Goal: Task Accomplishment & Management: Manage account settings

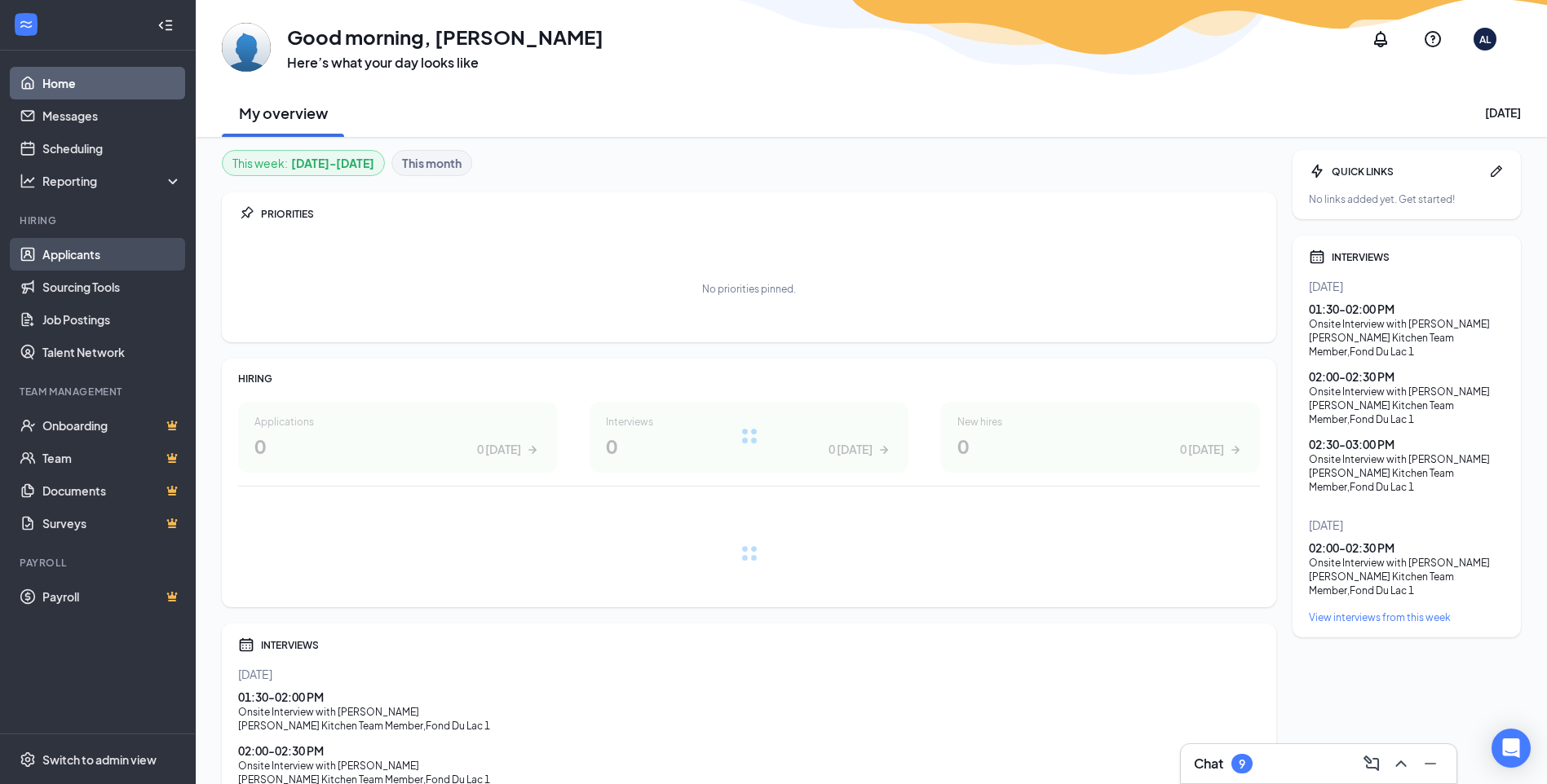
click at [75, 265] on link "Applicants" at bounding box center [112, 254] width 140 height 32
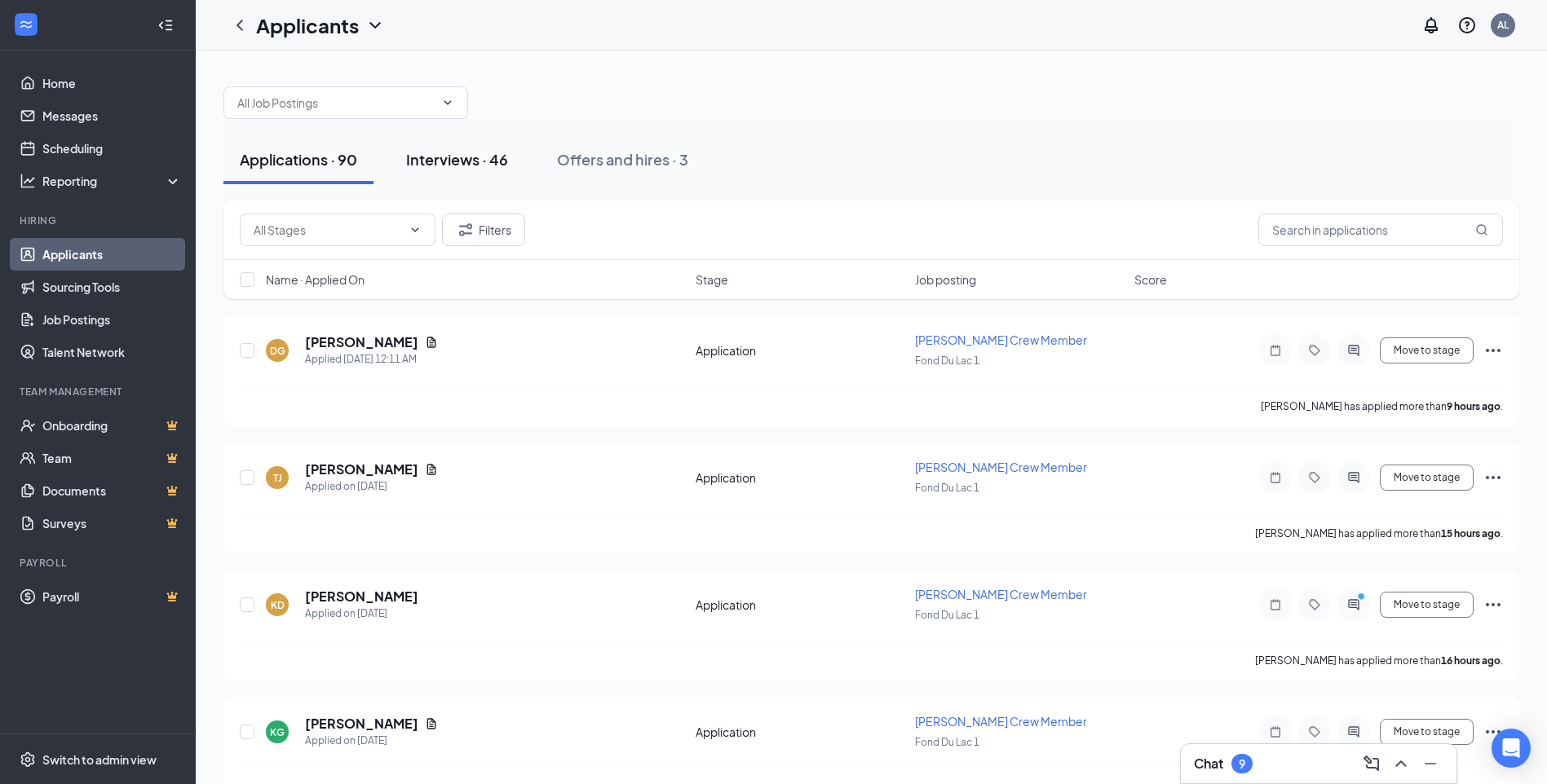
click at [473, 157] on div "Interviews · 46" at bounding box center [457, 159] width 102 height 21
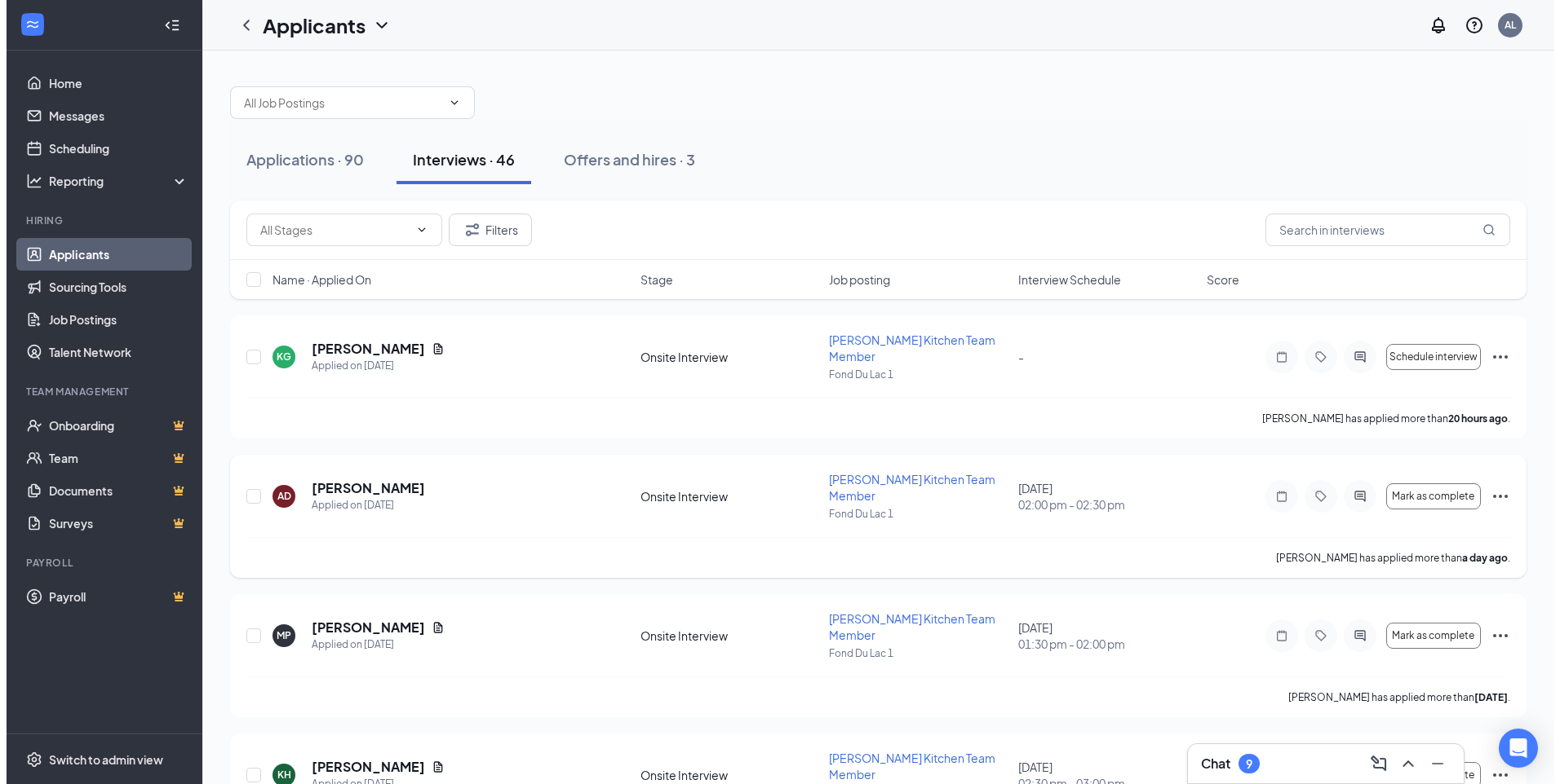
scroll to position [82, 0]
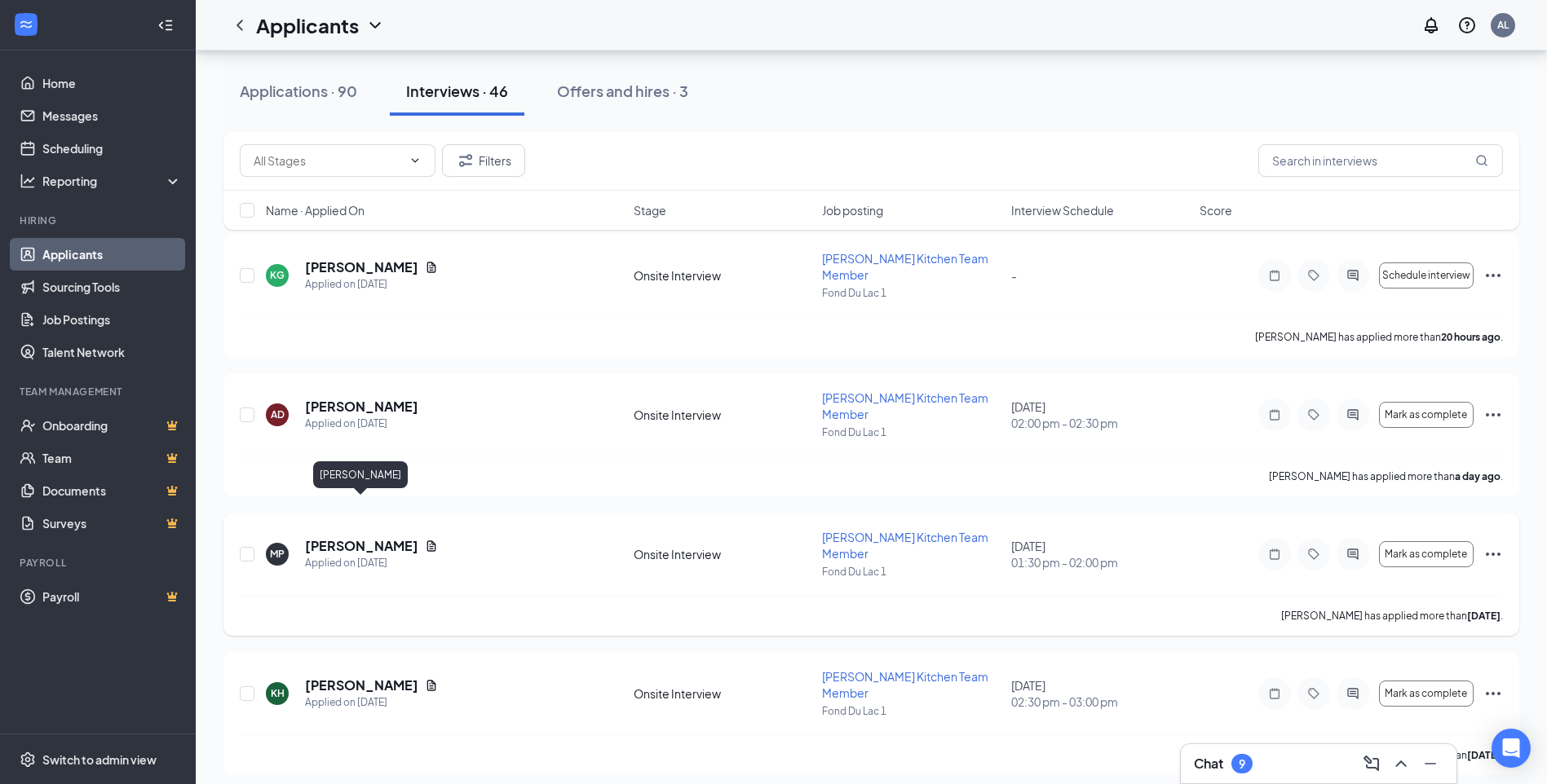
click at [378, 538] on h5 "[PERSON_NAME]" at bounding box center [361, 547] width 113 height 18
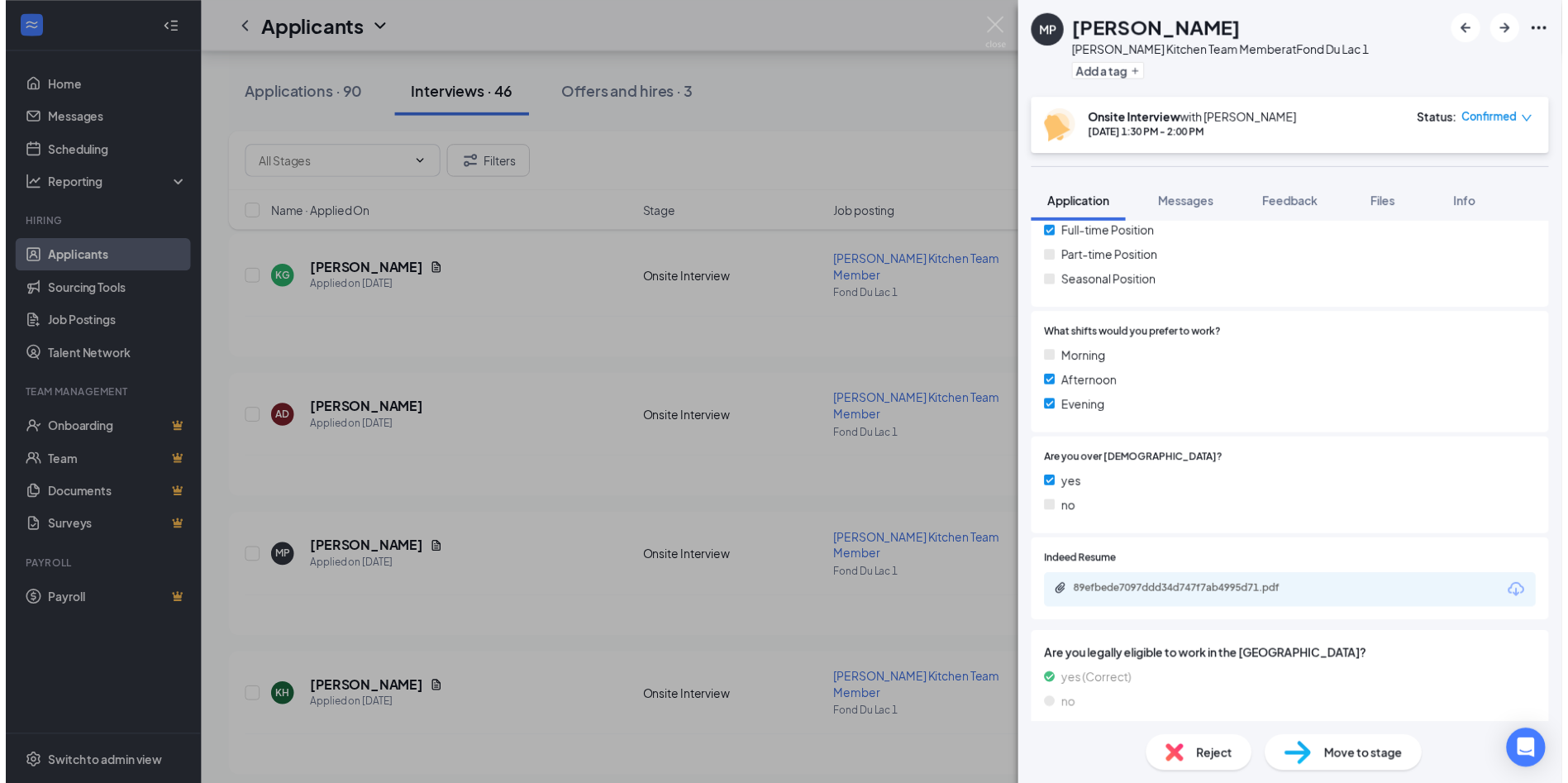
scroll to position [330, 0]
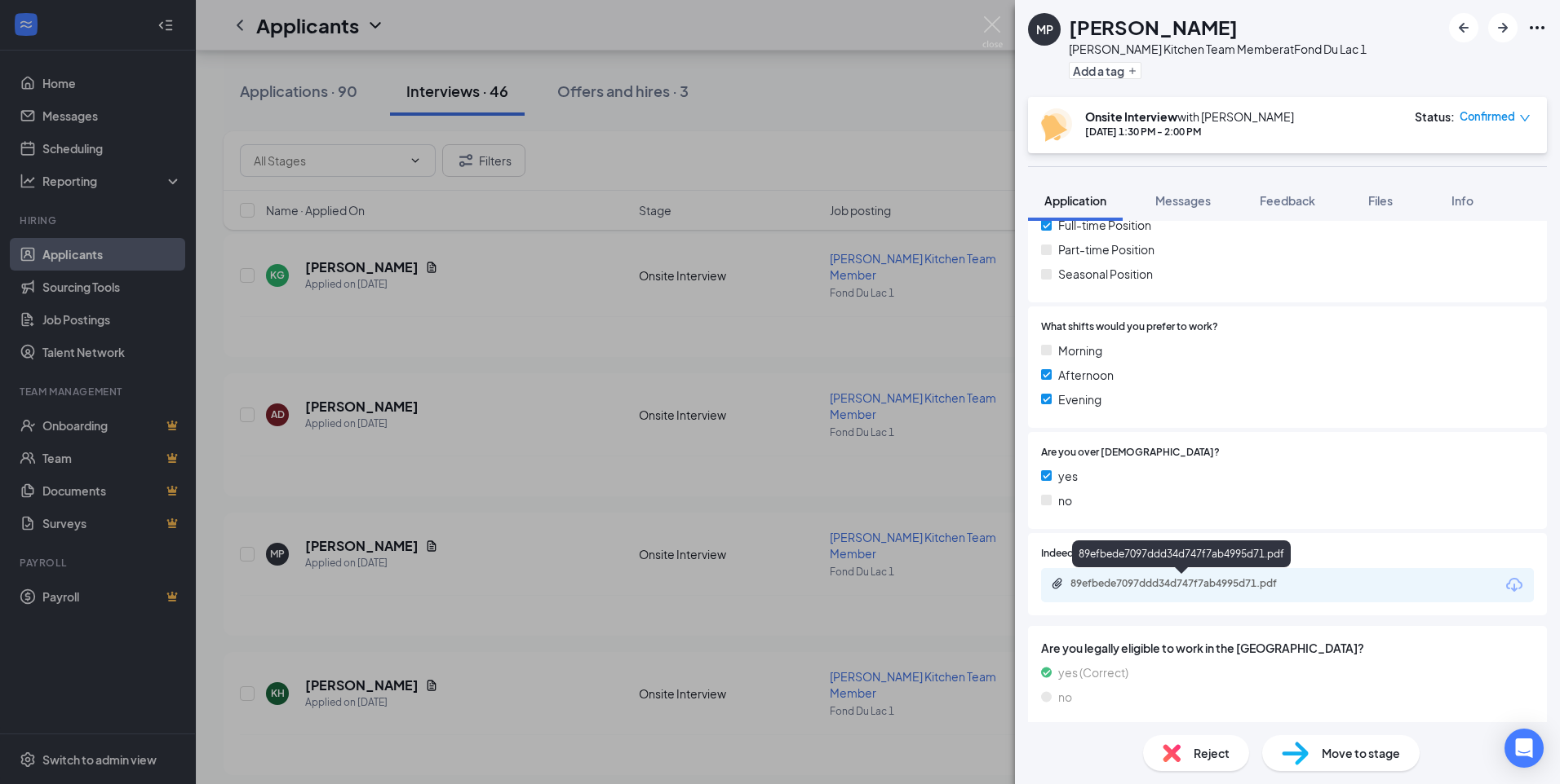
click at [1170, 582] on div "89efbede7097ddd34d747f7ab4995d71.pdf" at bounding box center [1184, 583] width 229 height 13
click at [991, 27] on img at bounding box center [992, 31] width 21 height 31
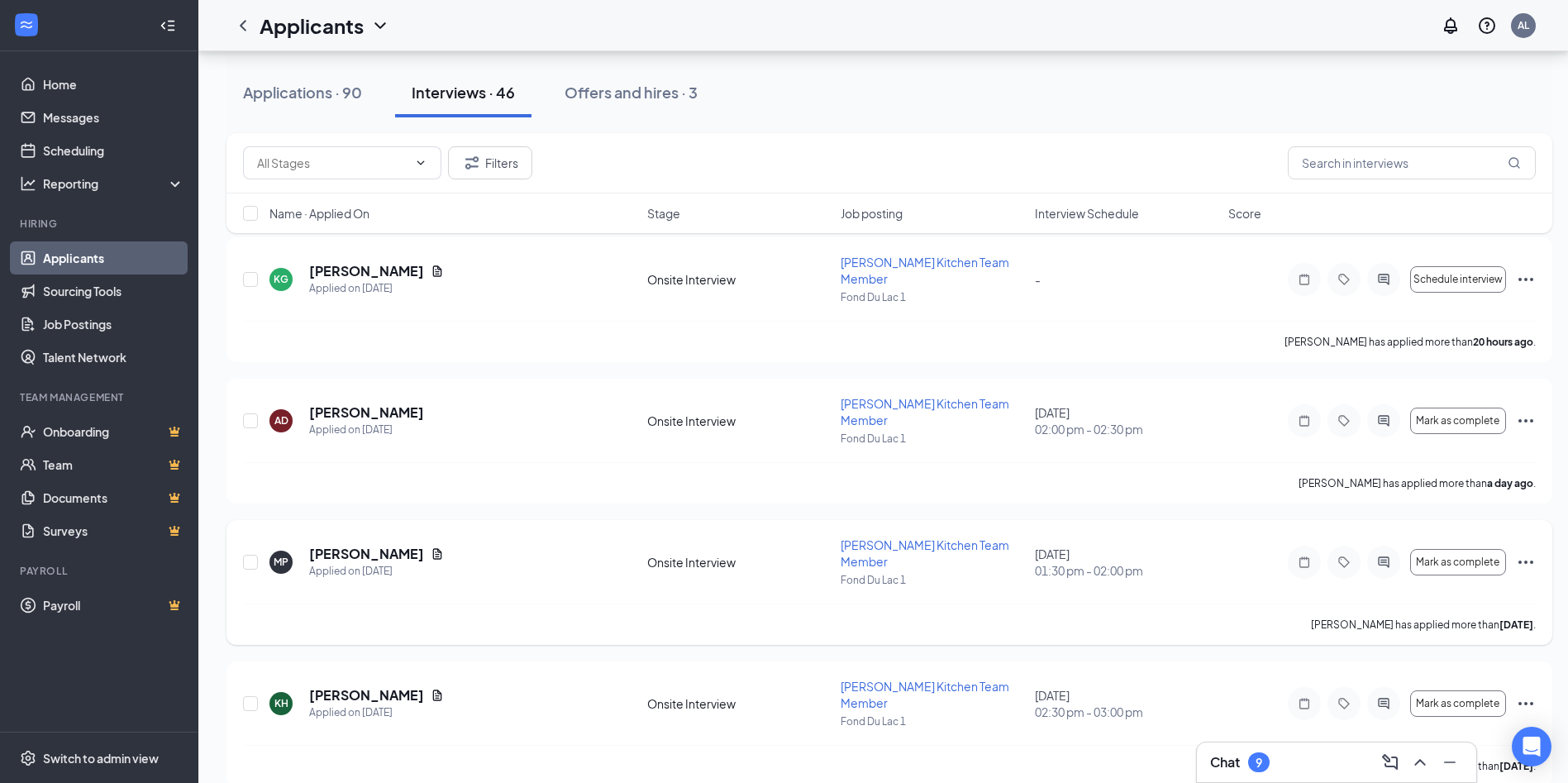
click at [1533, 552] on icon "Ellipses" at bounding box center [1526, 562] width 20 height 20
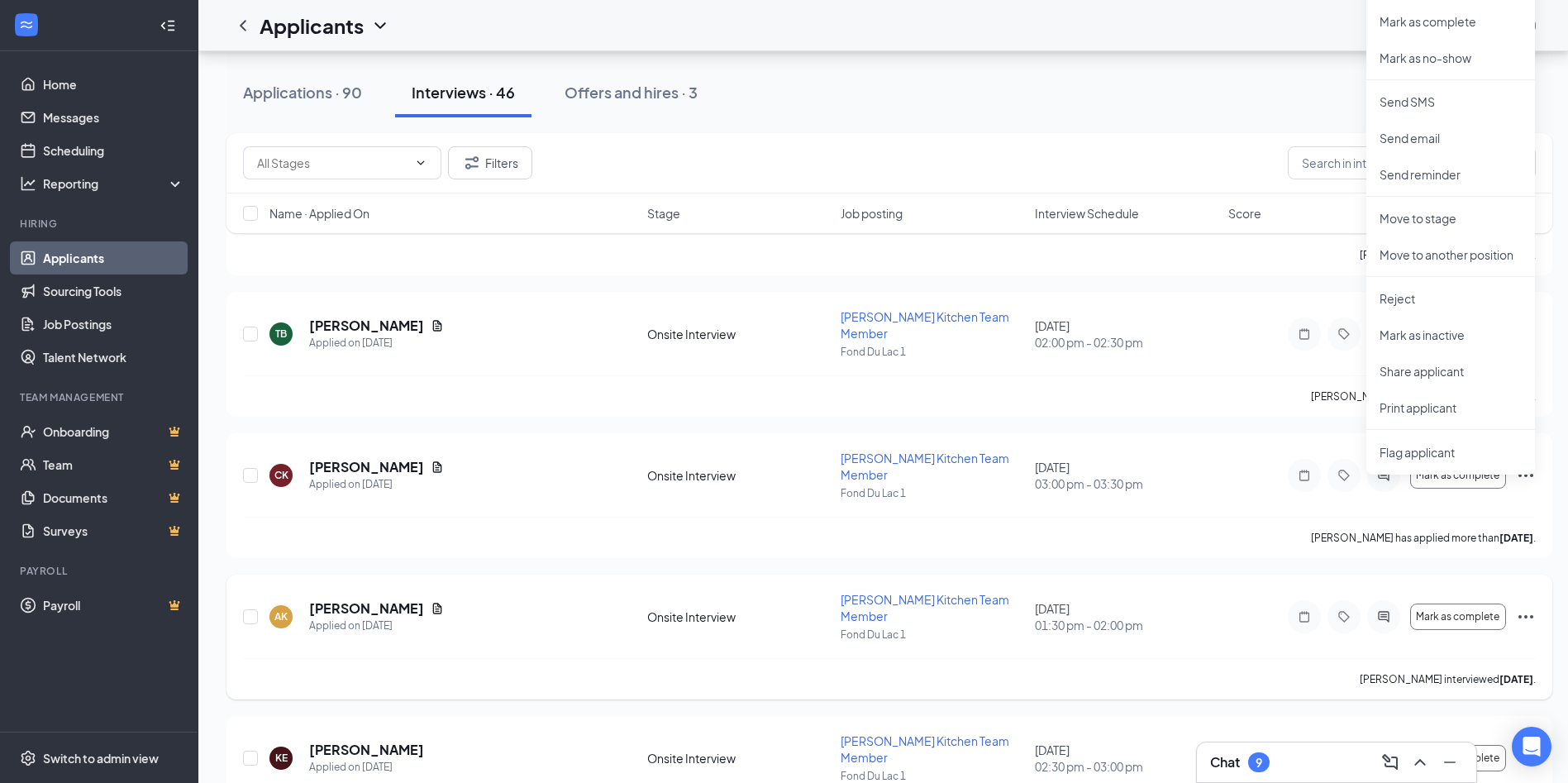
scroll to position [744, 0]
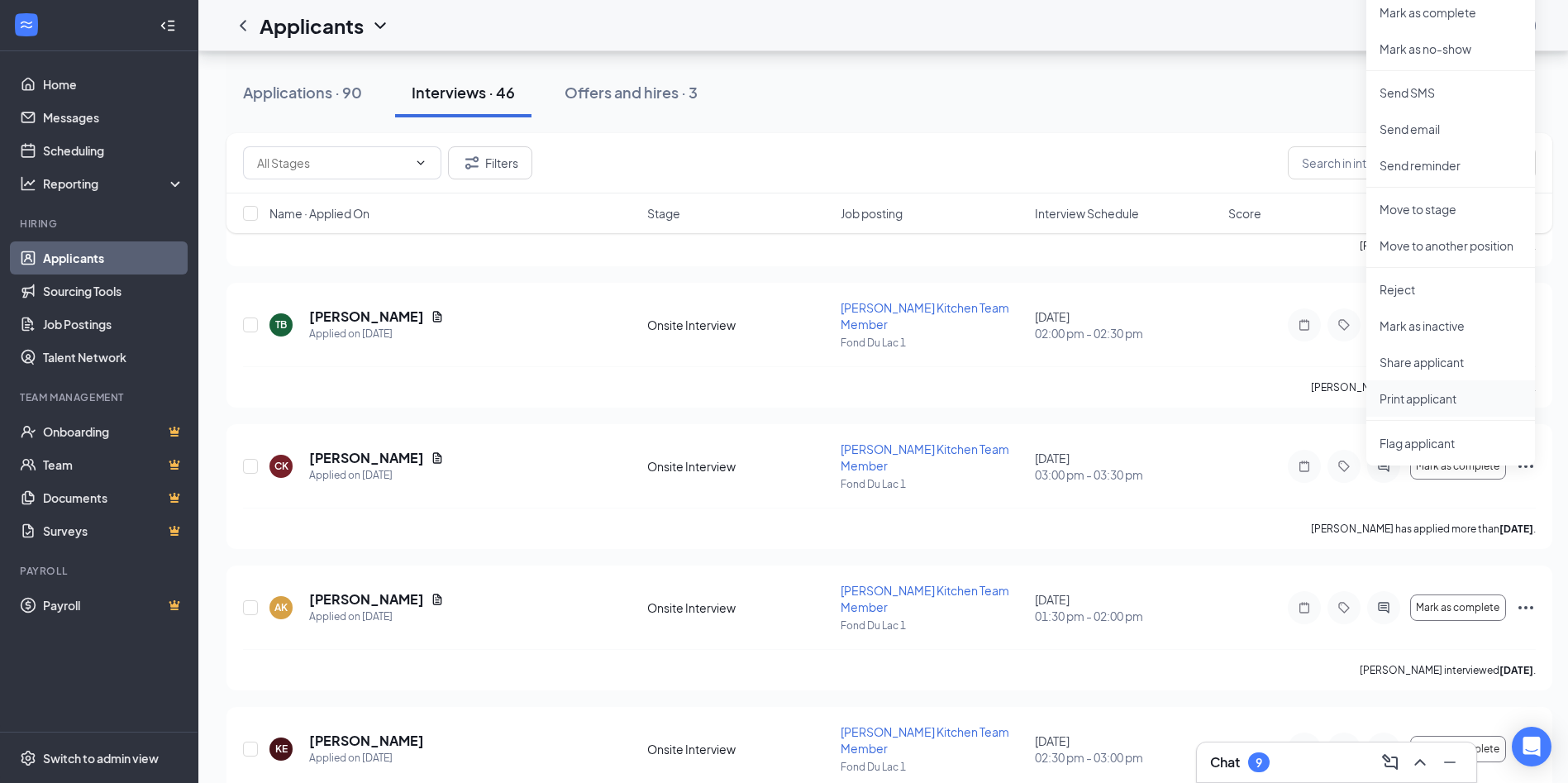
click at [1424, 392] on p "Print applicant" at bounding box center [1451, 398] width 143 height 16
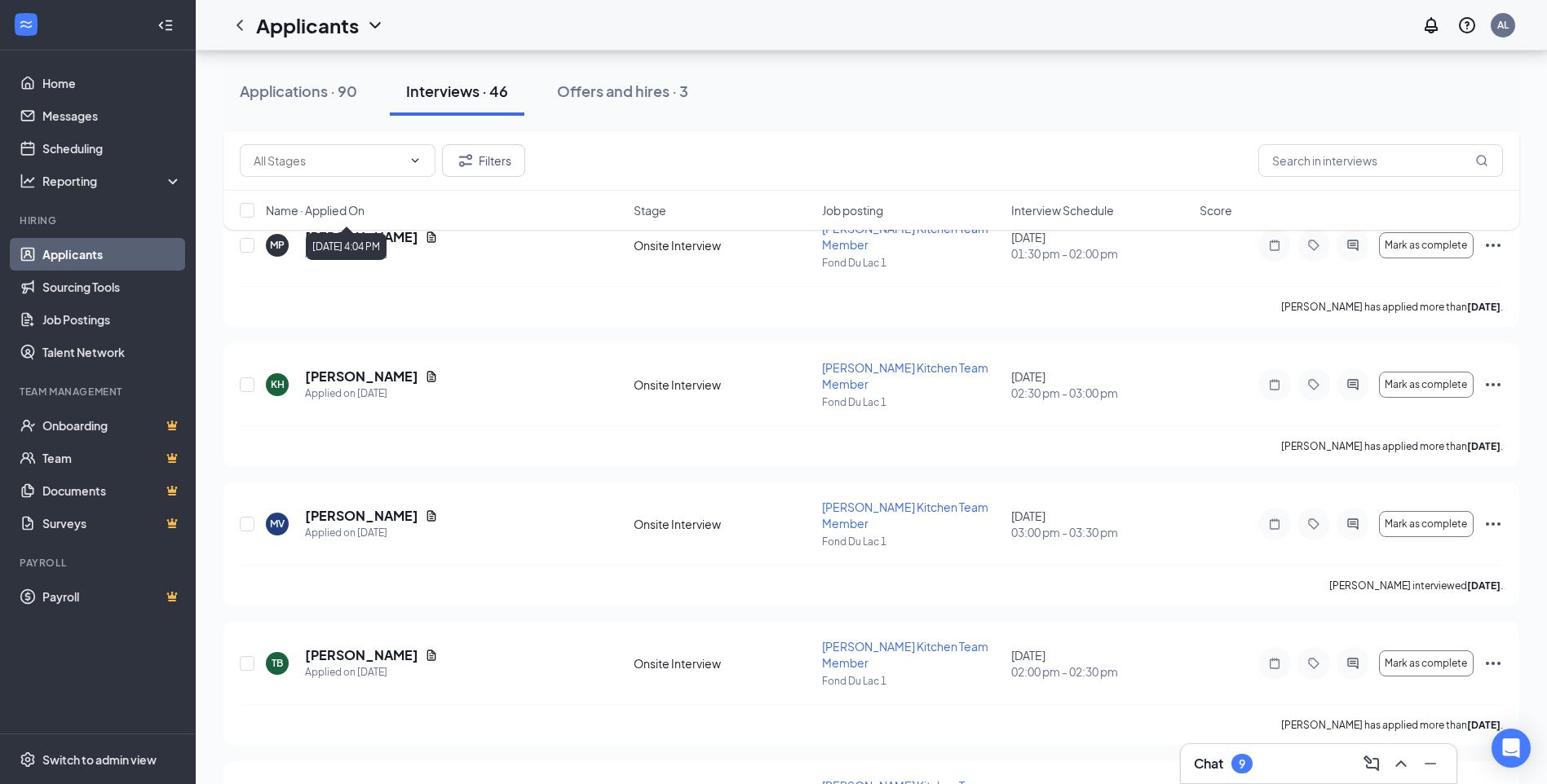
scroll to position [489, 0]
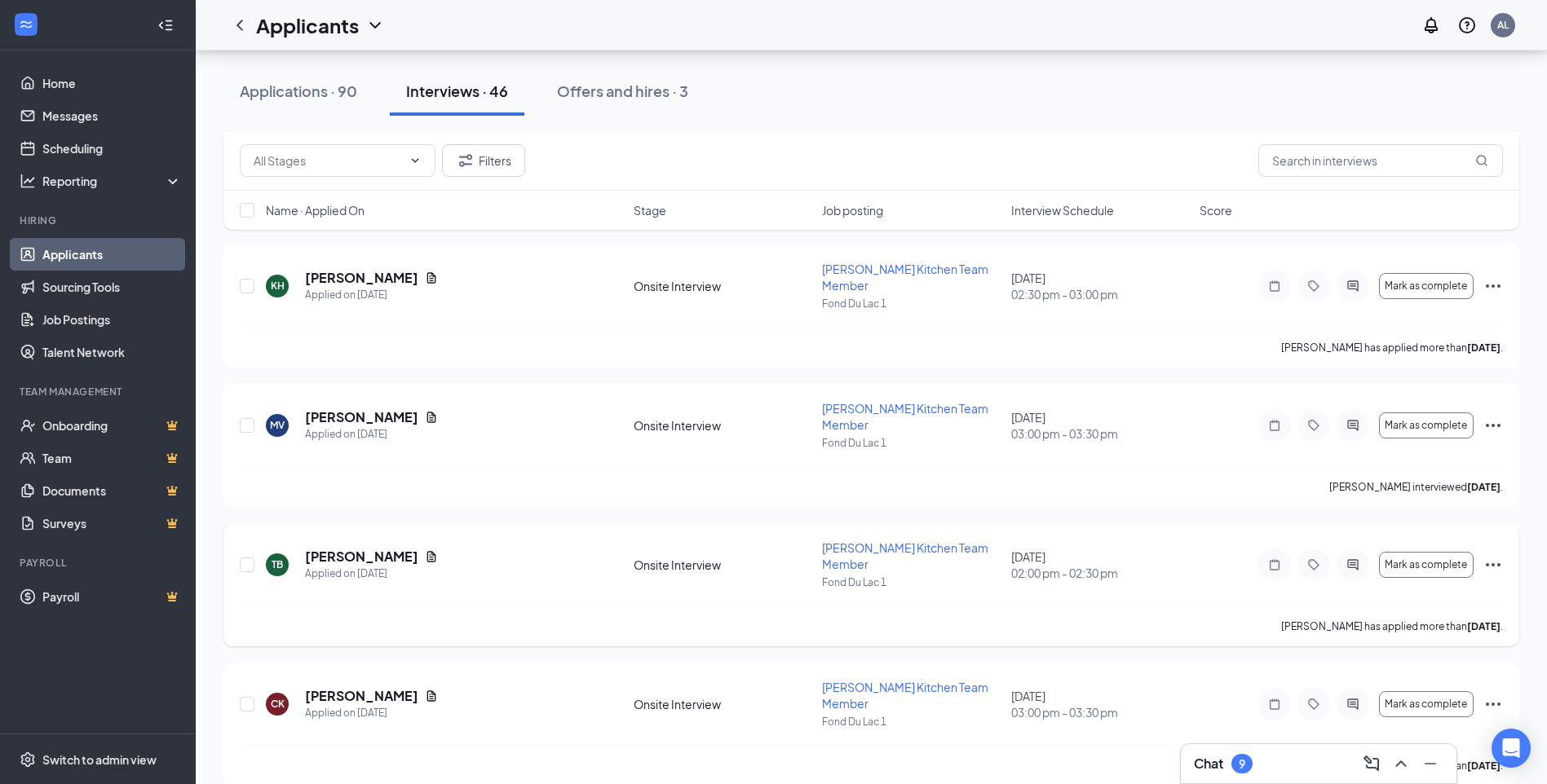
click at [1492, 564] on icon "Ellipses" at bounding box center [1493, 565] width 14 height 4
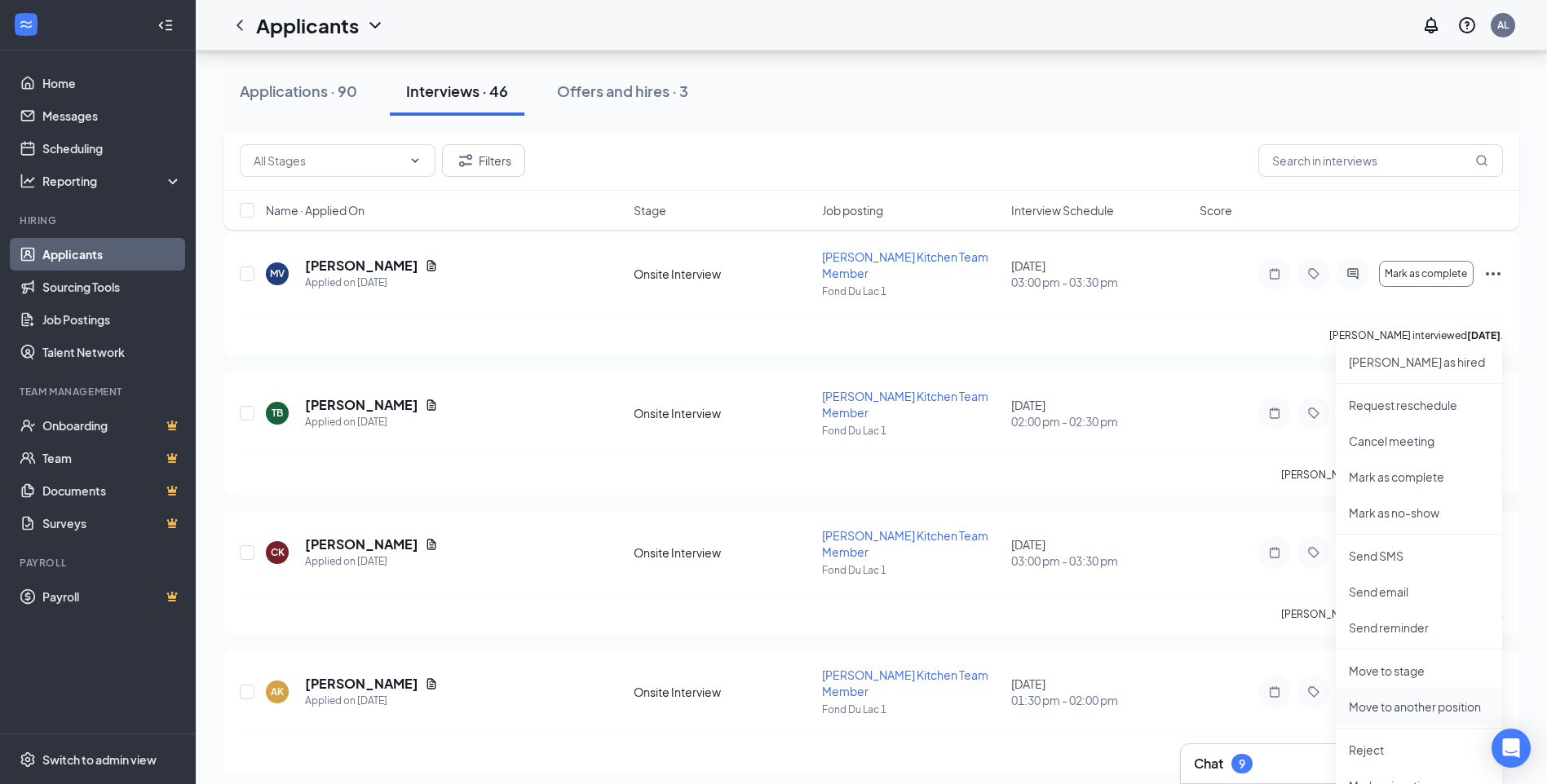
scroll to position [815, 0]
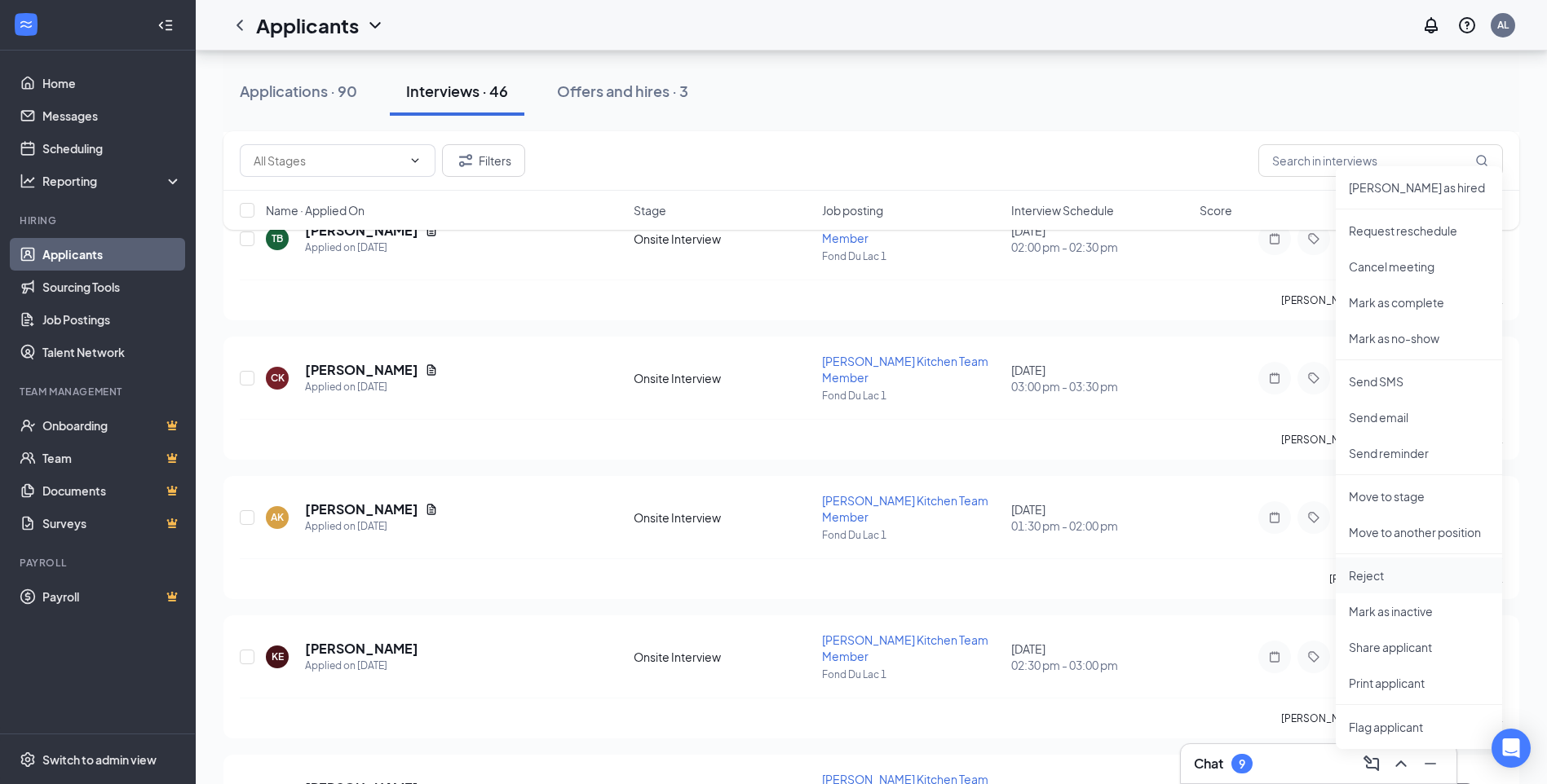
click at [1354, 579] on p "Reject" at bounding box center [1419, 575] width 141 height 16
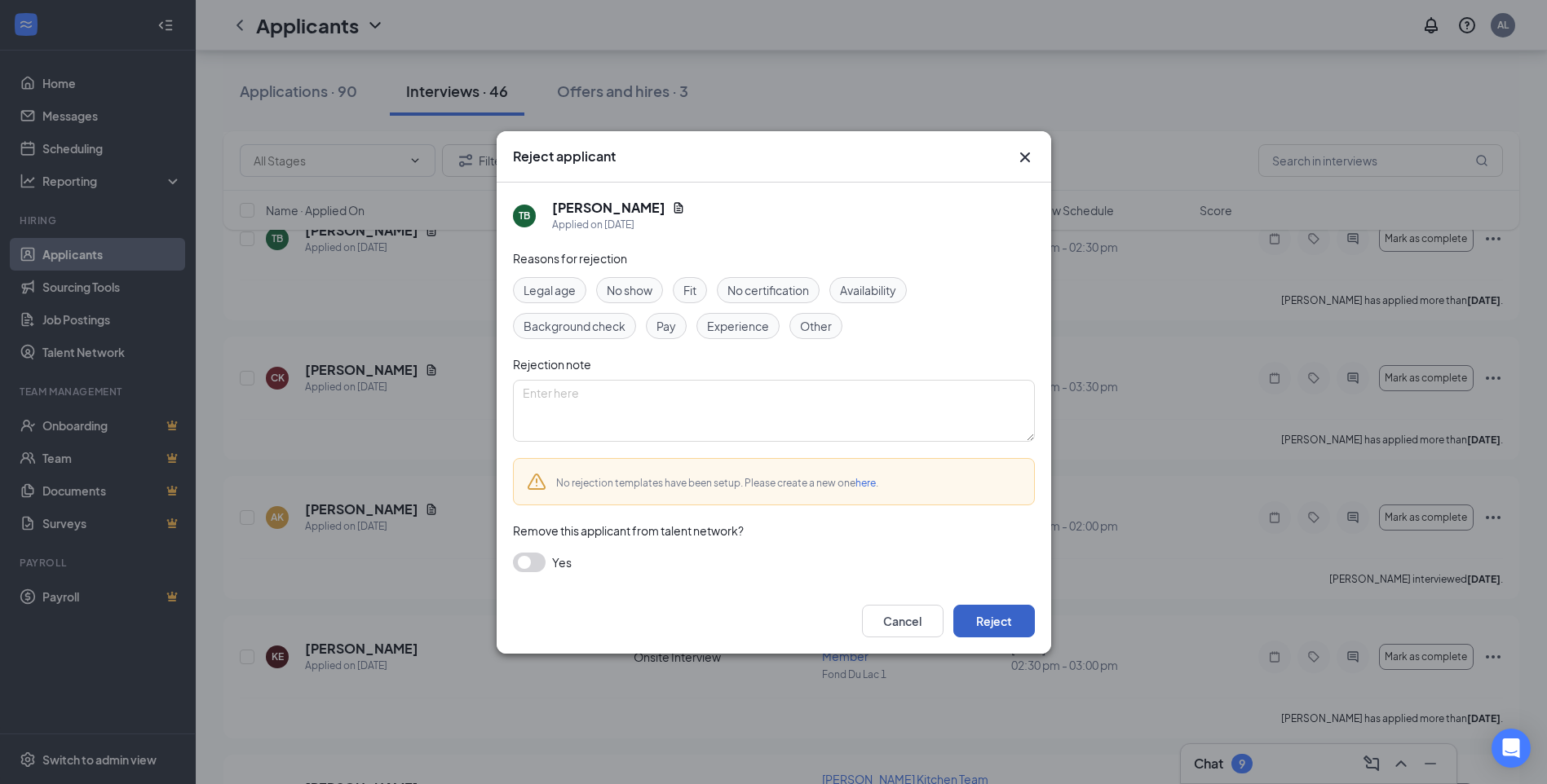
click at [981, 621] on button "Reject" at bounding box center [994, 621] width 82 height 32
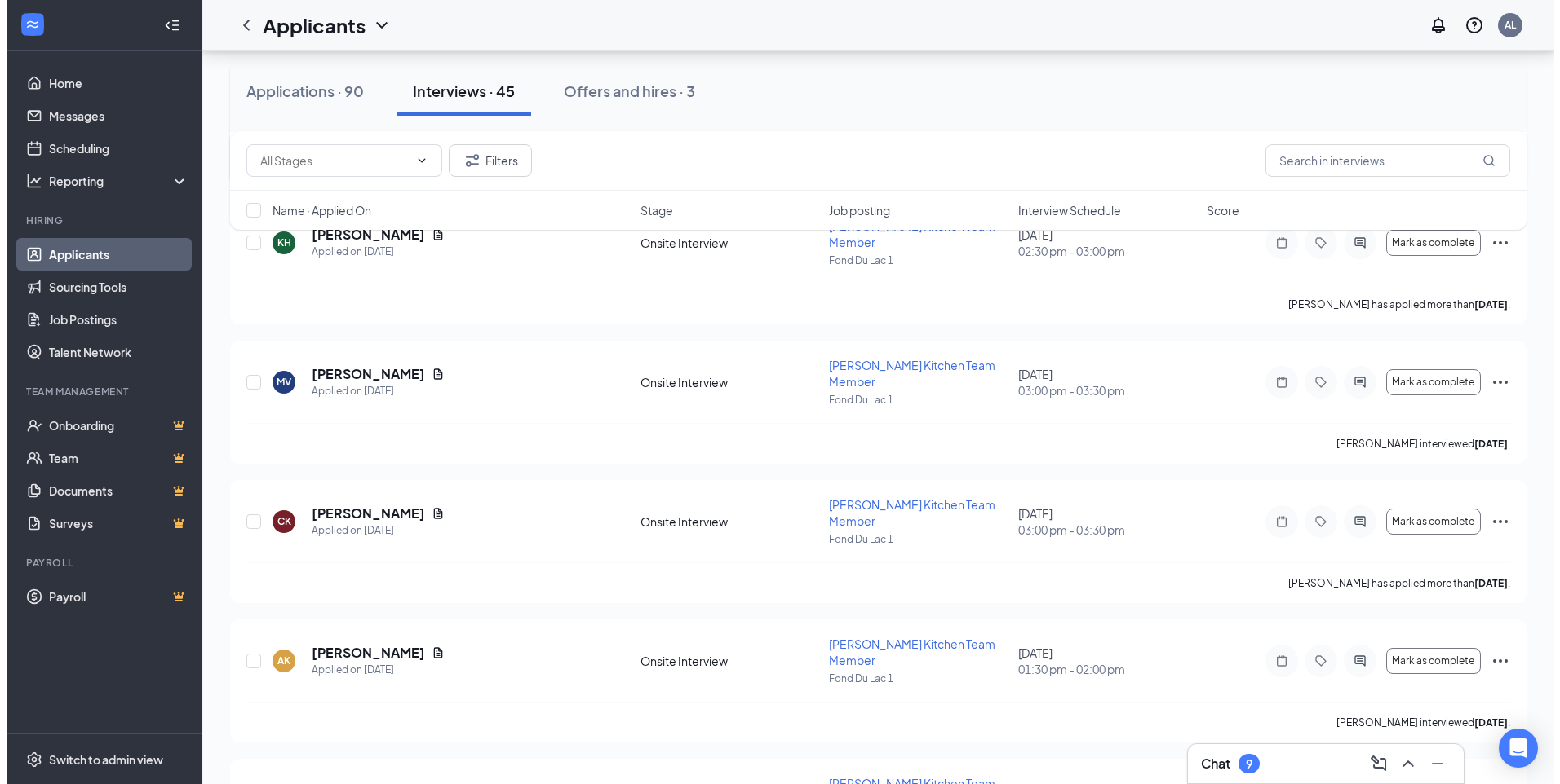
scroll to position [571, 0]
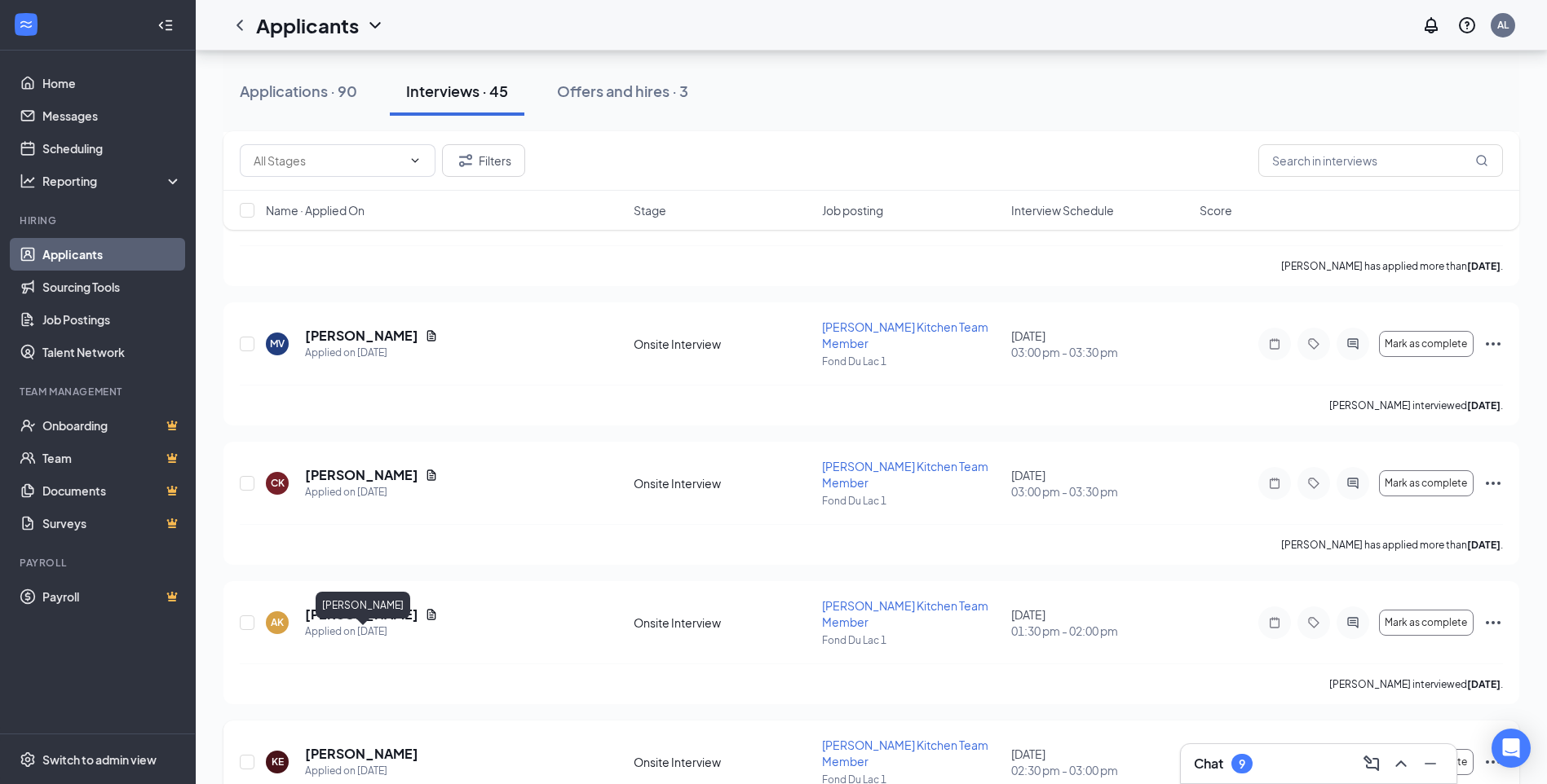
click at [377, 745] on h5 "[PERSON_NAME]" at bounding box center [361, 754] width 113 height 18
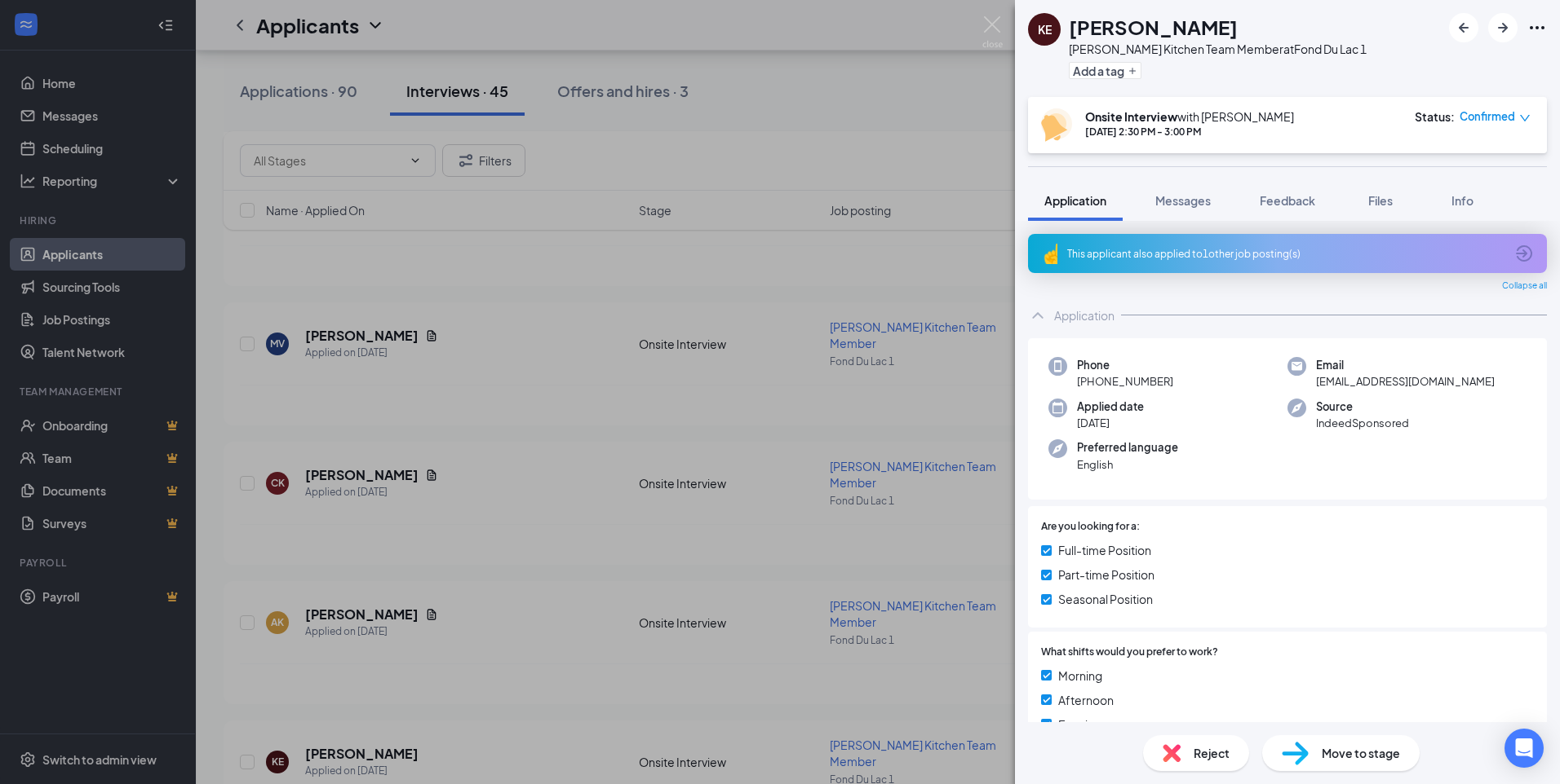
click at [545, 658] on div "KE Keithyanna [PERSON_NAME] [PERSON_NAME] Kitchen Team Member at Fond Du Lac 1 …" at bounding box center [780, 392] width 1560 height 784
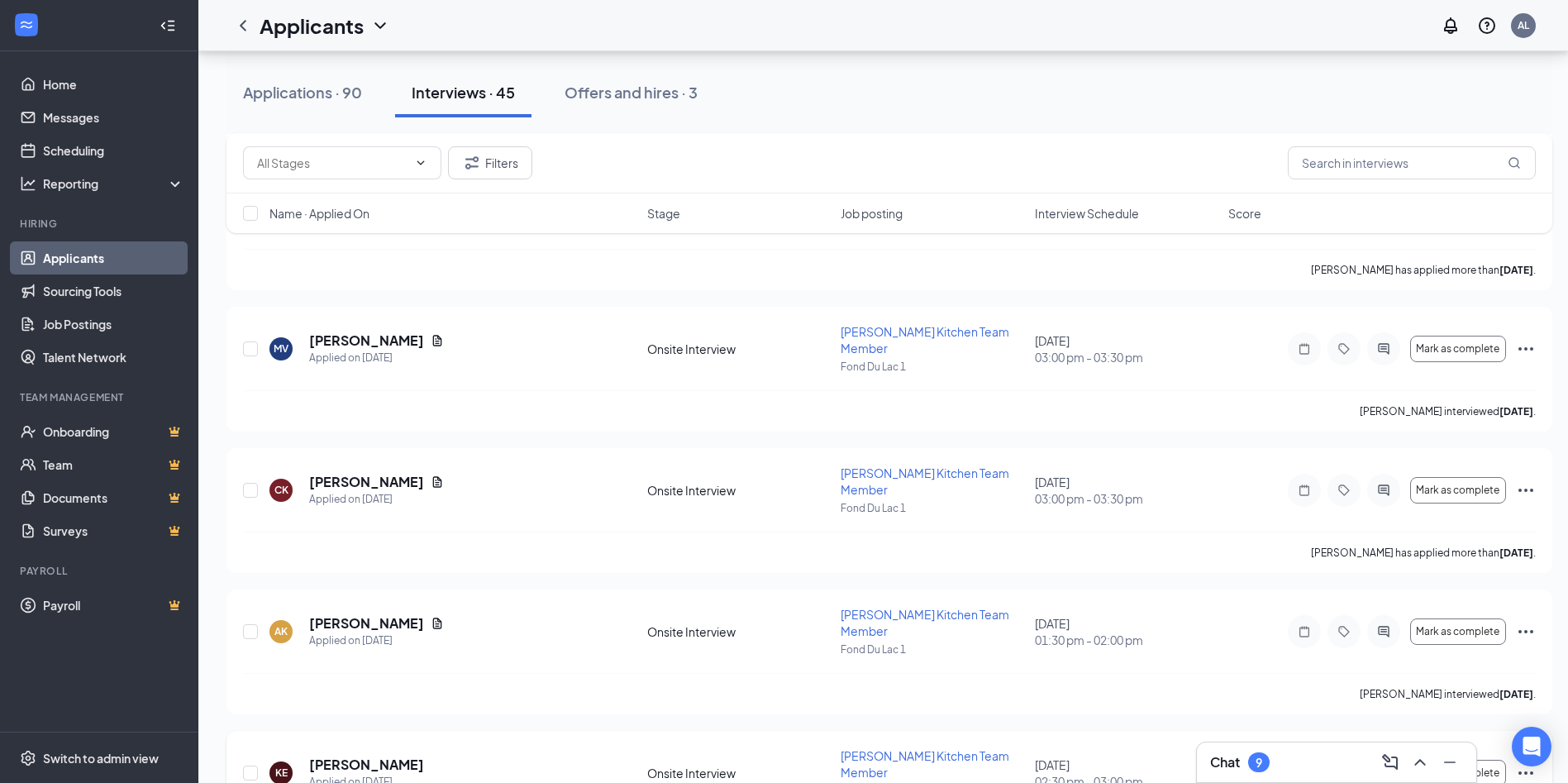
click at [1524, 763] on icon "Ellipses" at bounding box center [1526, 773] width 20 height 20
click at [1232, 748] on div "KE [PERSON_NAME] Applied on [DATE] Onsite Interview [PERSON_NAME] Kitchen Team …" at bounding box center [889, 781] width 1293 height 67
click at [1390, 766] on icon "ActiveChat" at bounding box center [1384, 772] width 20 height 14
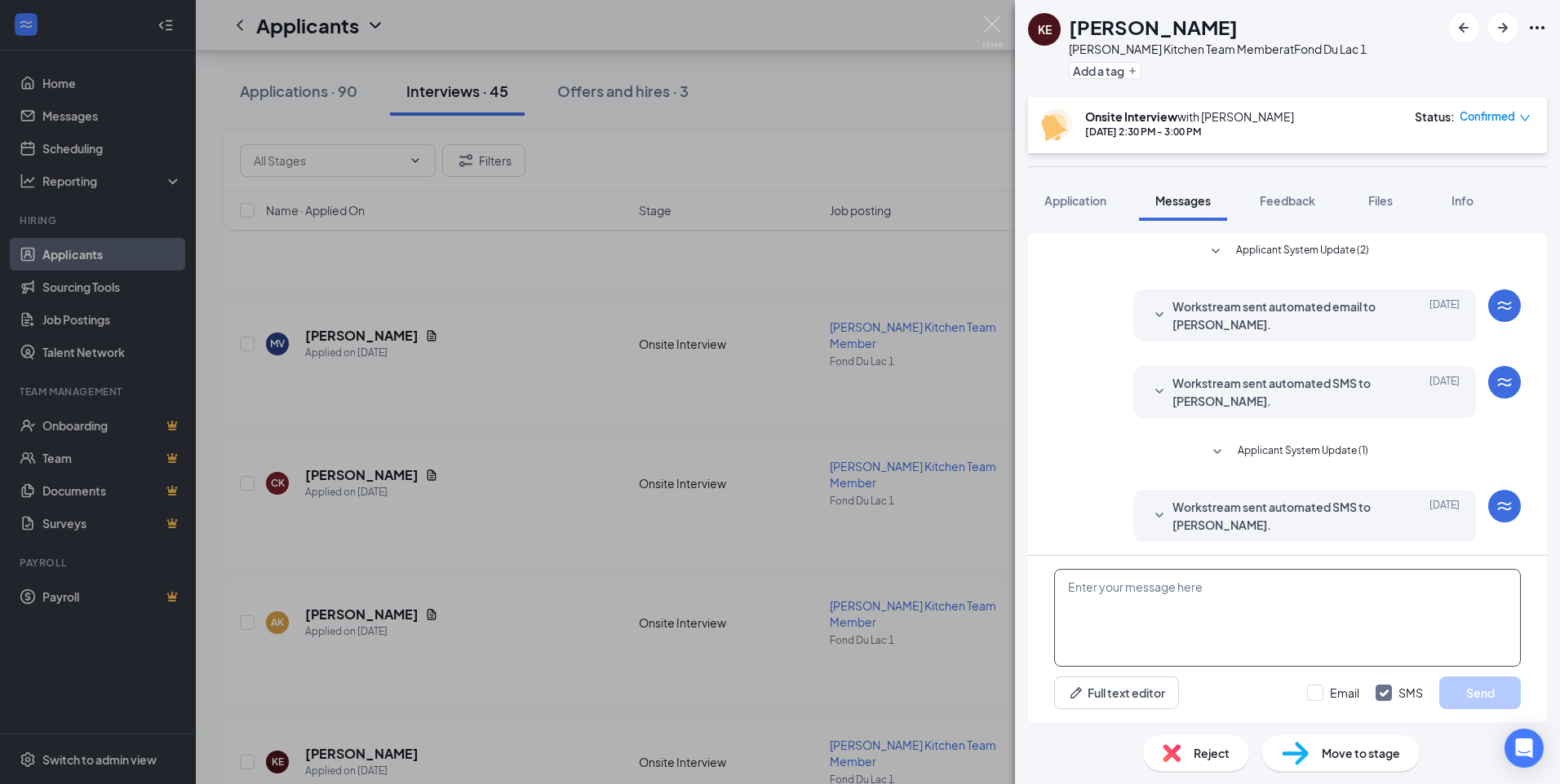
scroll to position [233, 0]
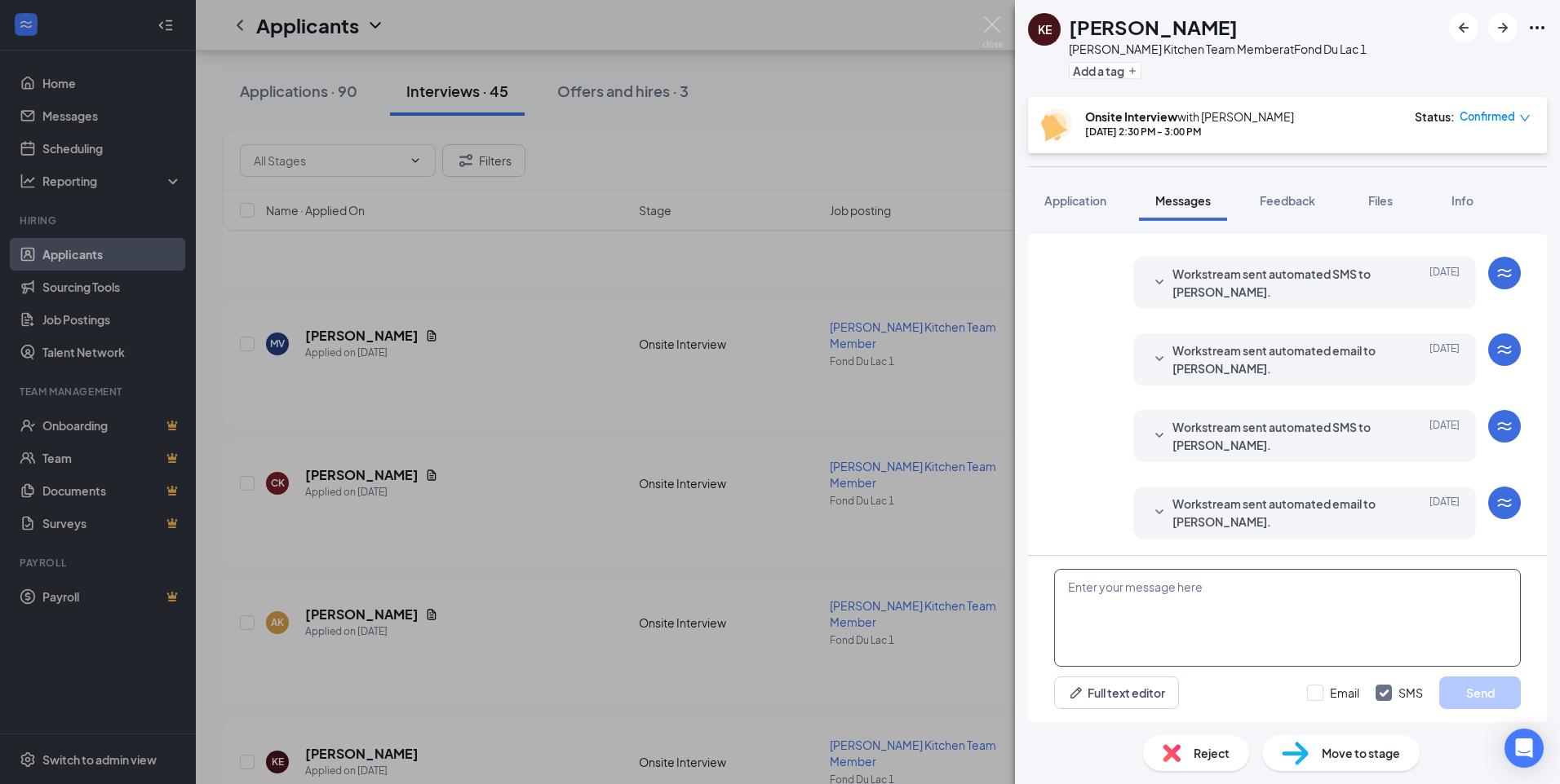
click at [1120, 596] on textarea at bounding box center [1287, 617] width 466 height 98
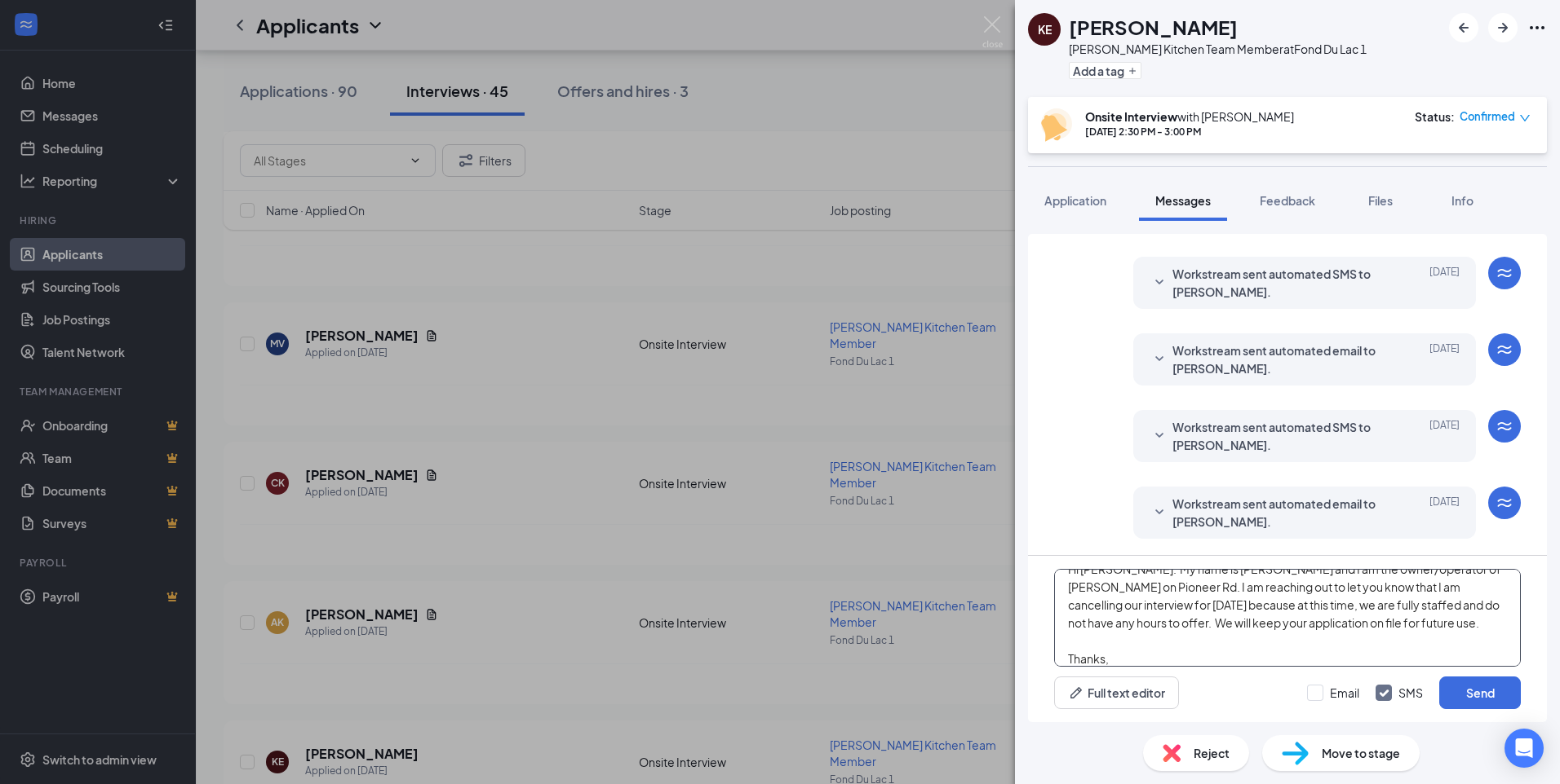
scroll to position [36, 0]
type textarea "Hi [PERSON_NAME]. My name is [PERSON_NAME] and I am the owner/operator of [PERS…"
click at [1476, 701] on button "Send" at bounding box center [1479, 693] width 82 height 32
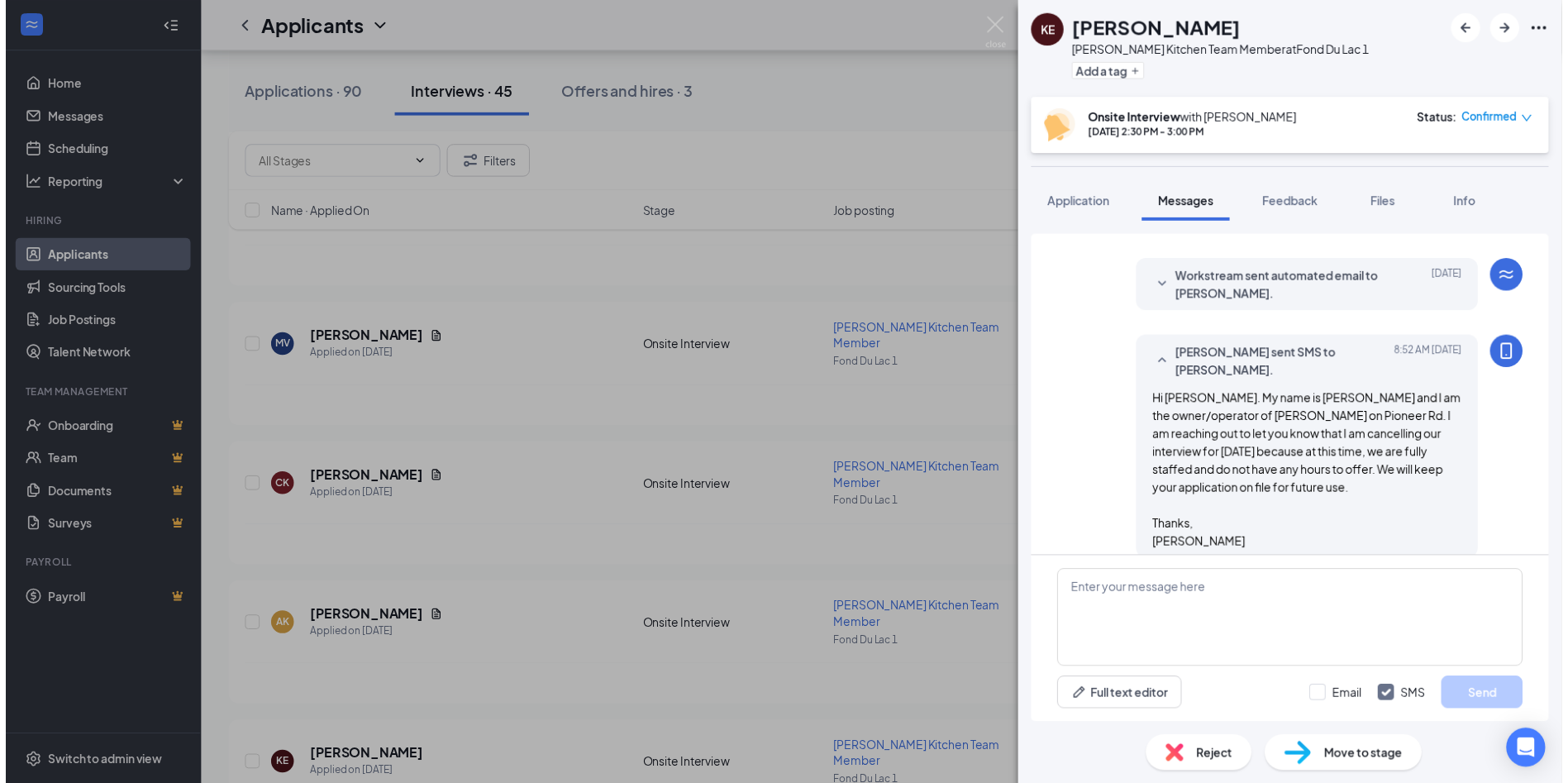
scroll to position [488, 0]
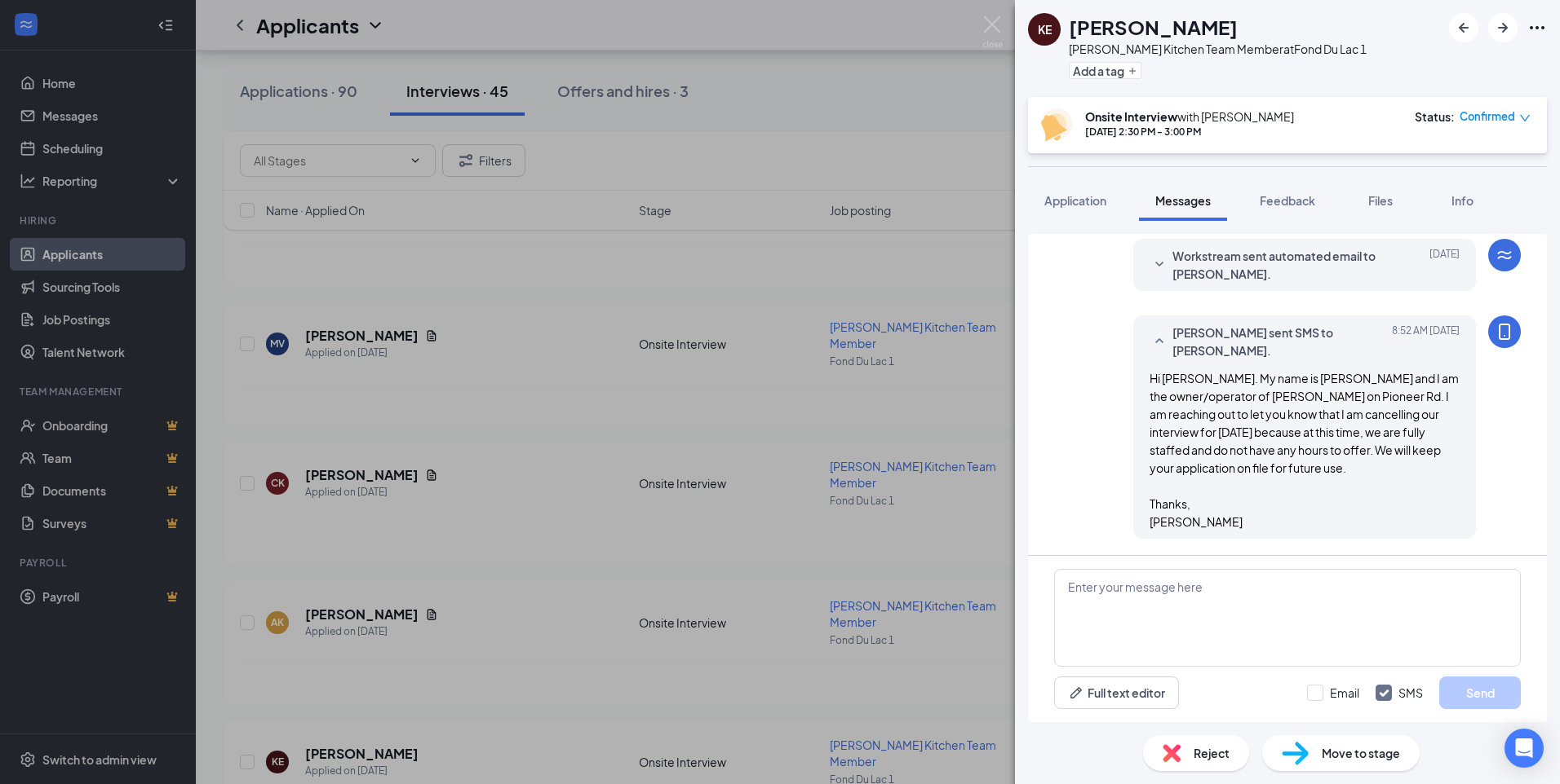
click at [966, 627] on div "KE Keithyanna [PERSON_NAME] [PERSON_NAME] Kitchen Team Member at Fond Du Lac 1 …" at bounding box center [780, 392] width 1560 height 784
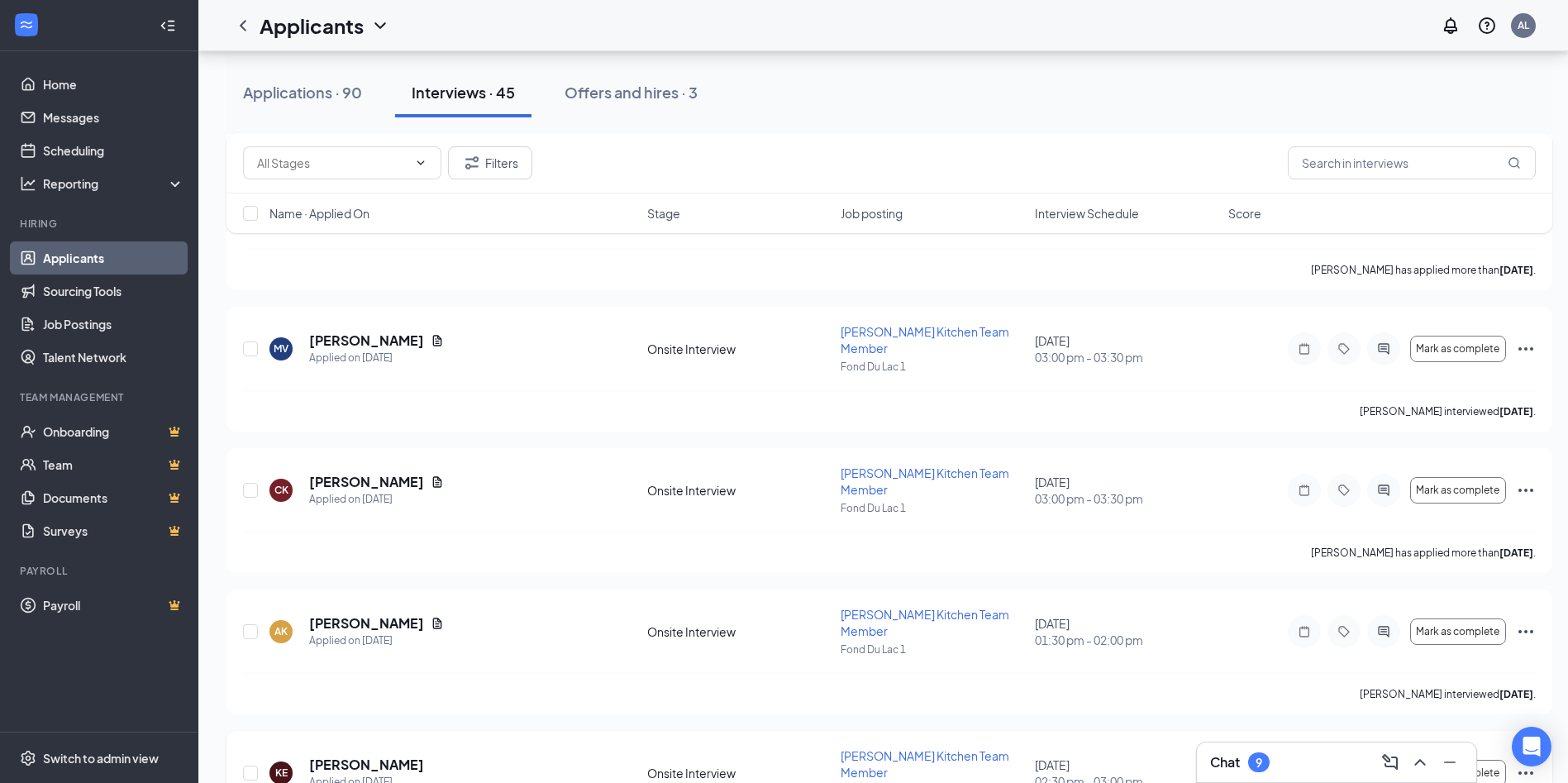
click at [1524, 763] on icon "Ellipses" at bounding box center [1526, 773] width 20 height 20
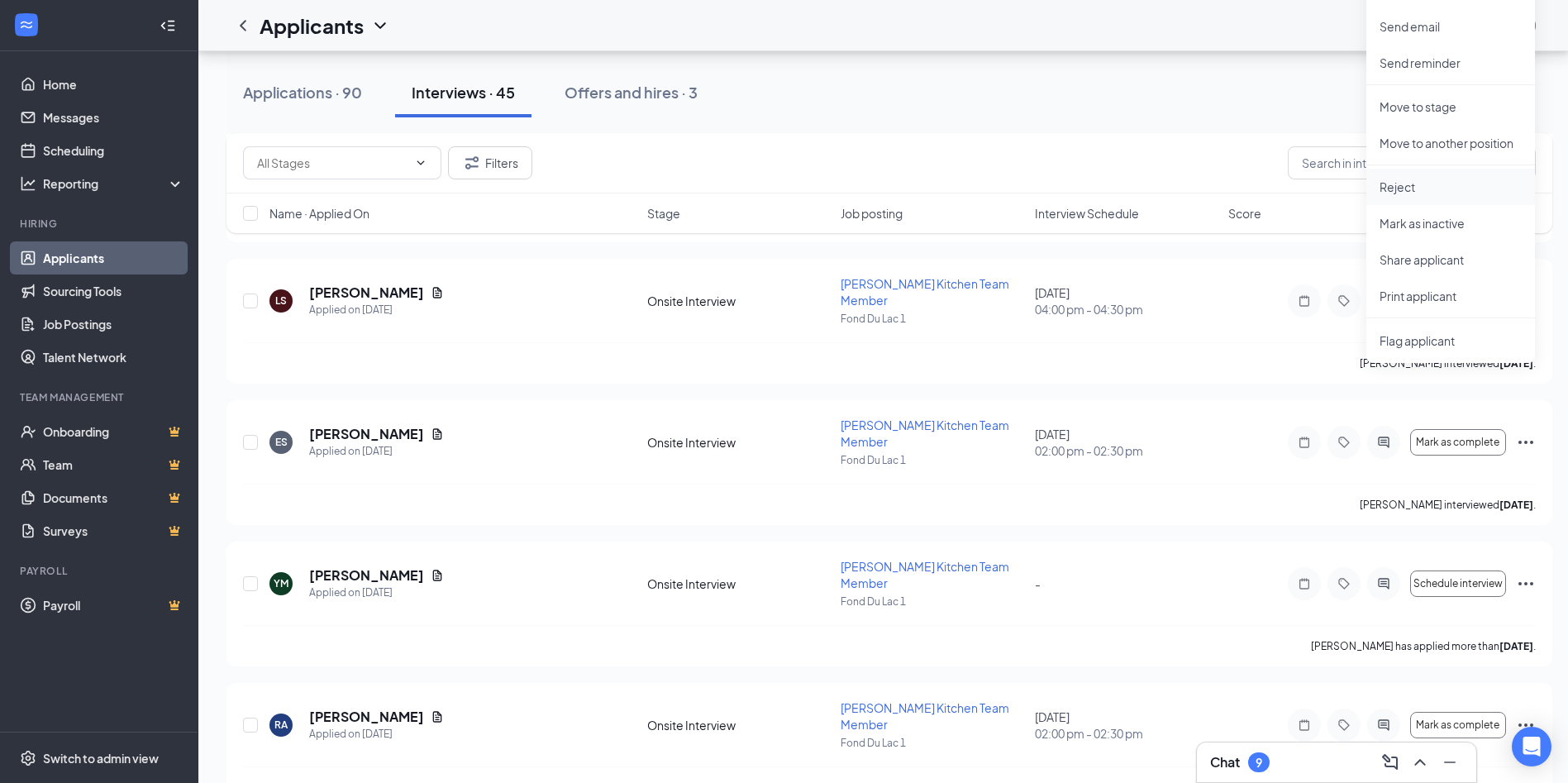
scroll to position [1488, 0]
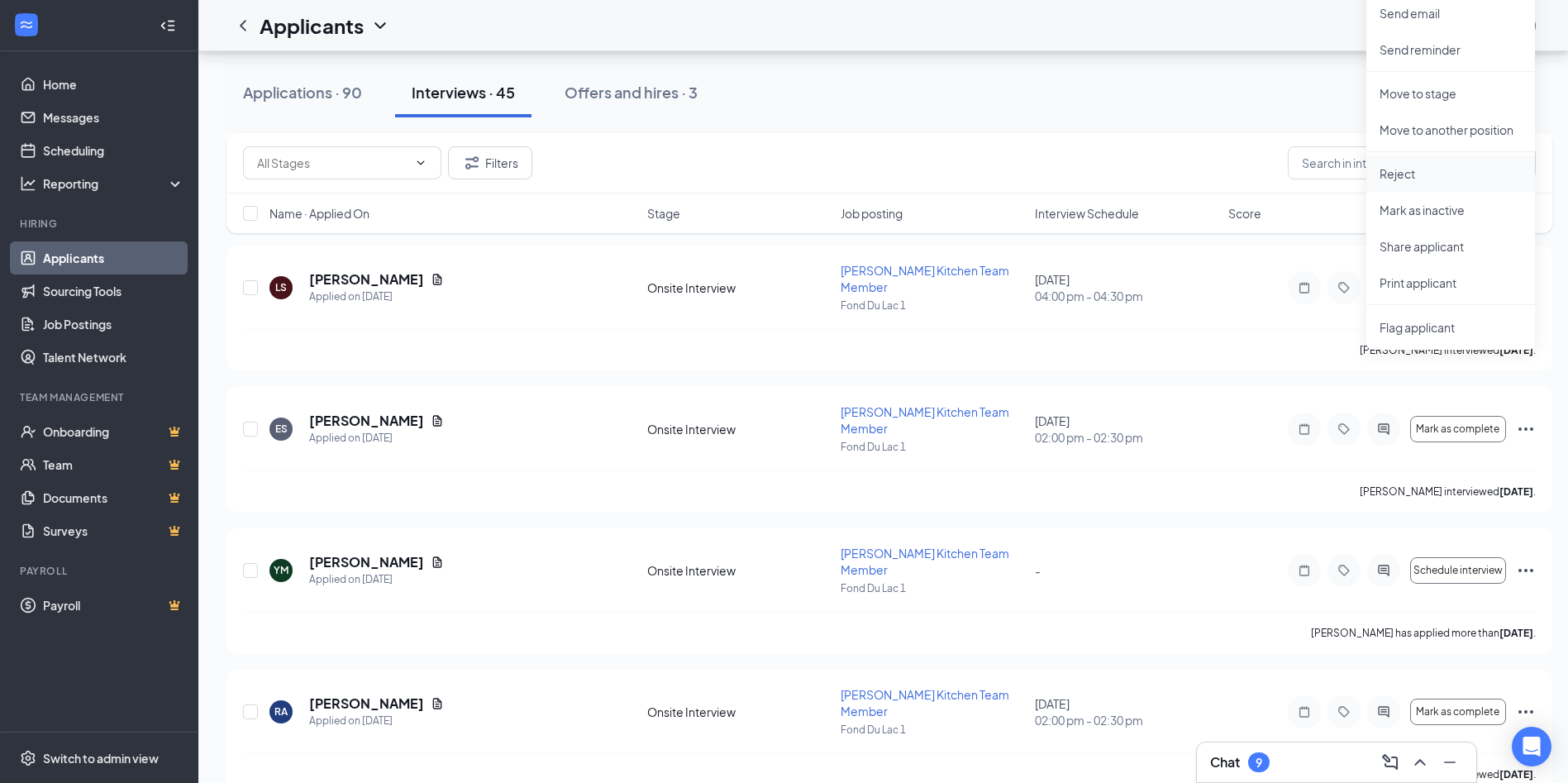
click at [1386, 173] on p "Reject" at bounding box center [1451, 173] width 143 height 16
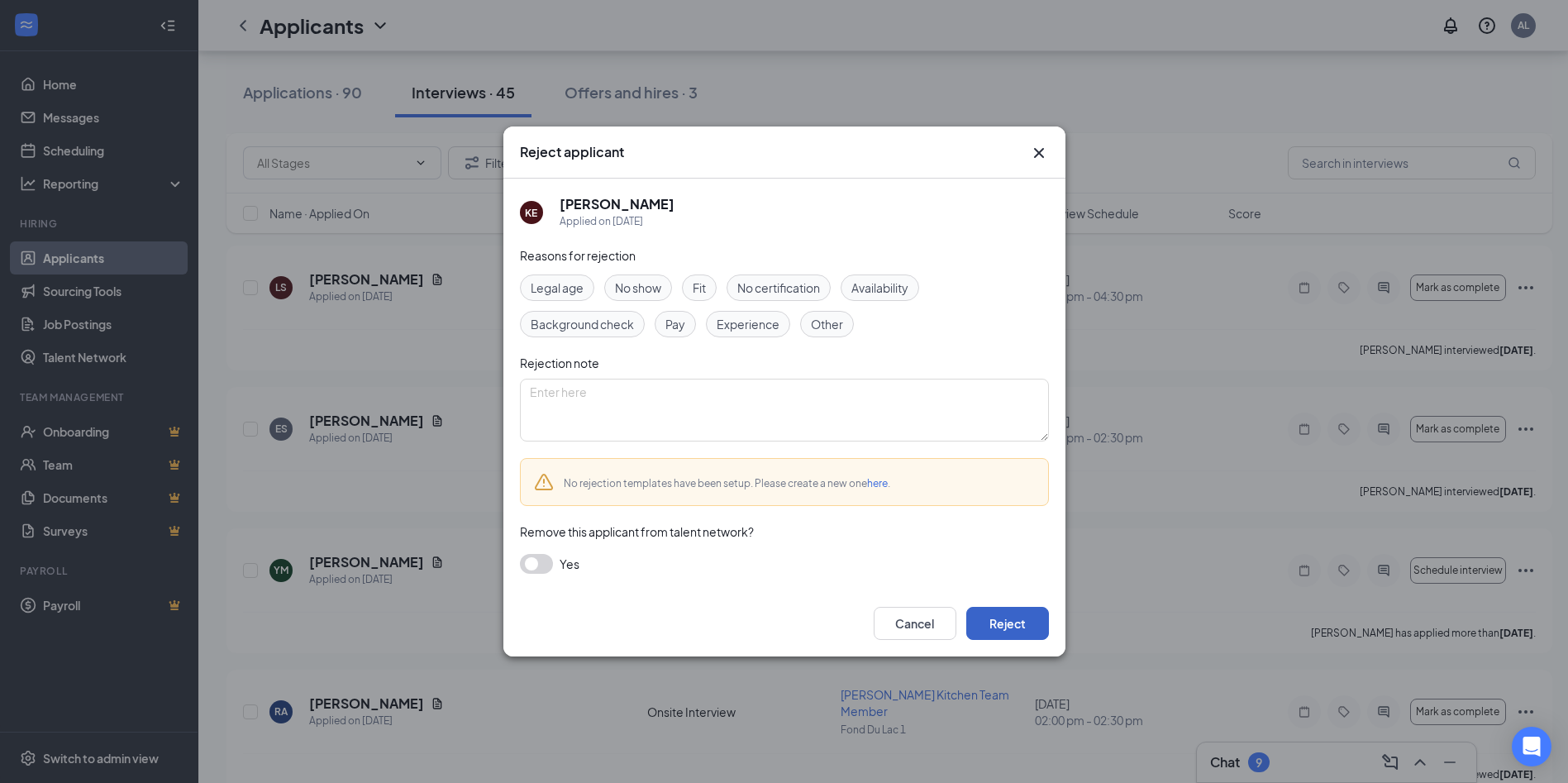
click at [1018, 618] on button "Reject" at bounding box center [1007, 623] width 83 height 33
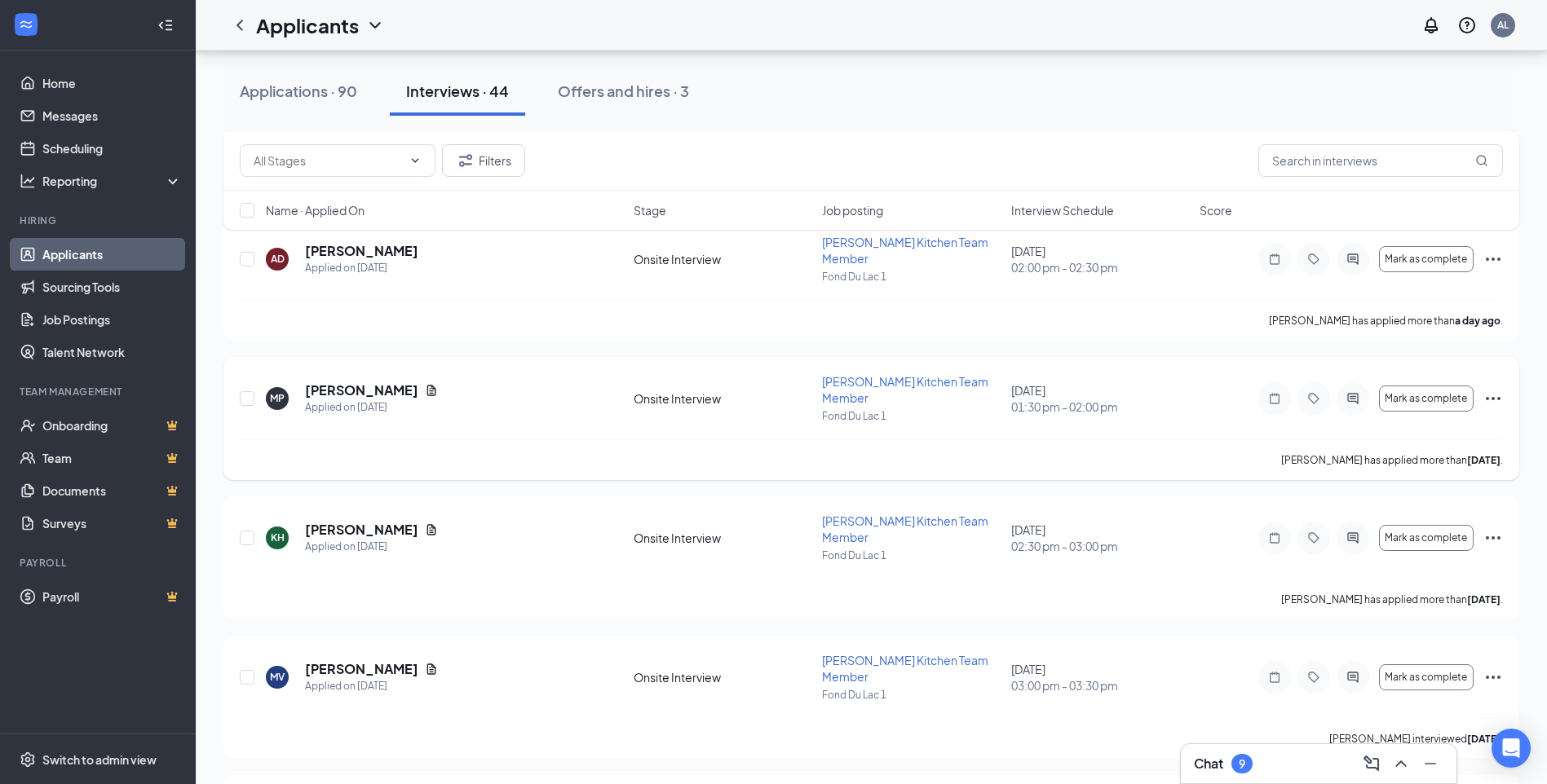
scroll to position [245, 0]
